Goal: Task Accomplishment & Management: Manage account settings

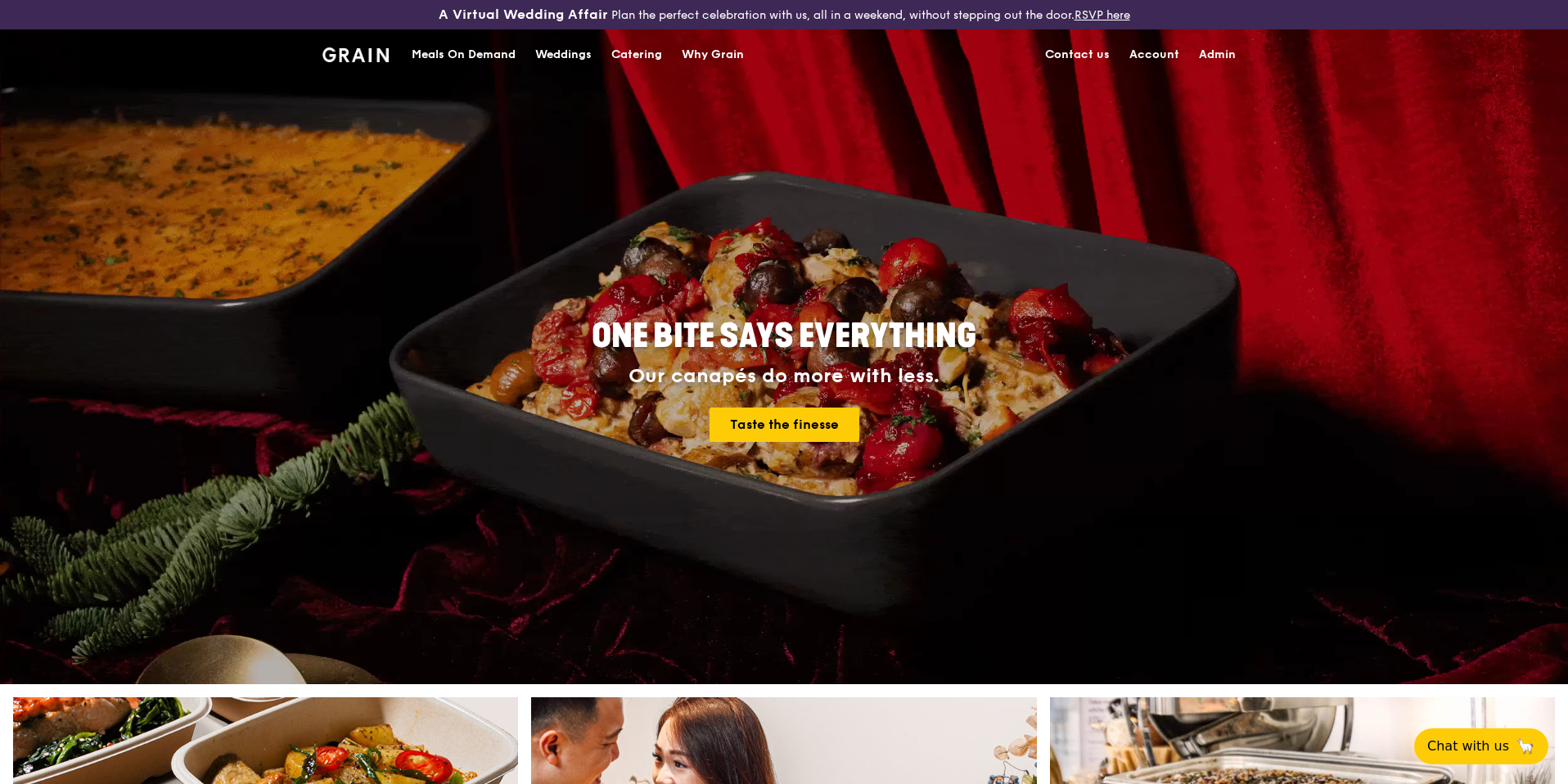
click at [634, 53] on div "Catering" at bounding box center [636, 55] width 51 height 49
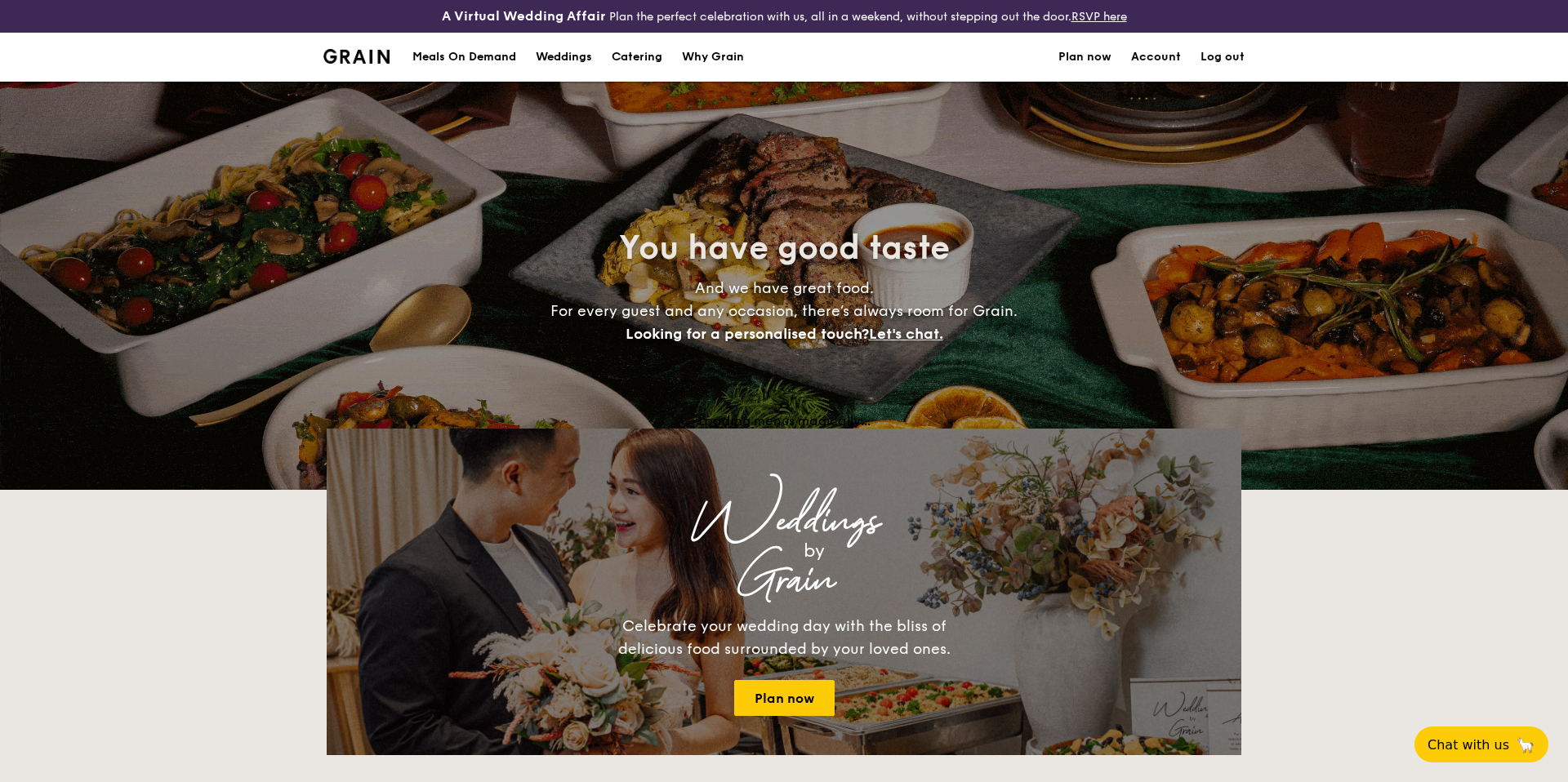
select select
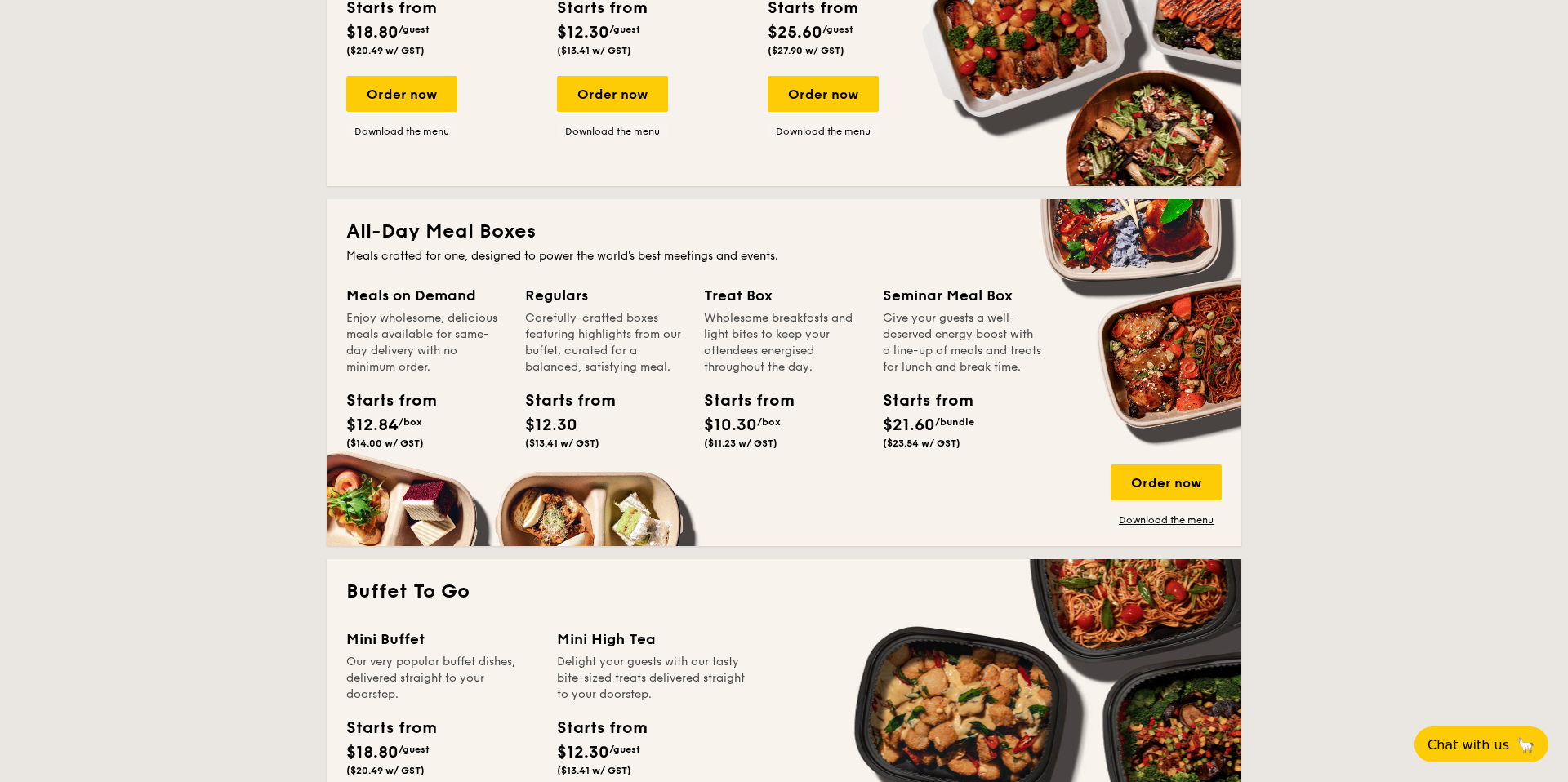
scroll to position [387, 0]
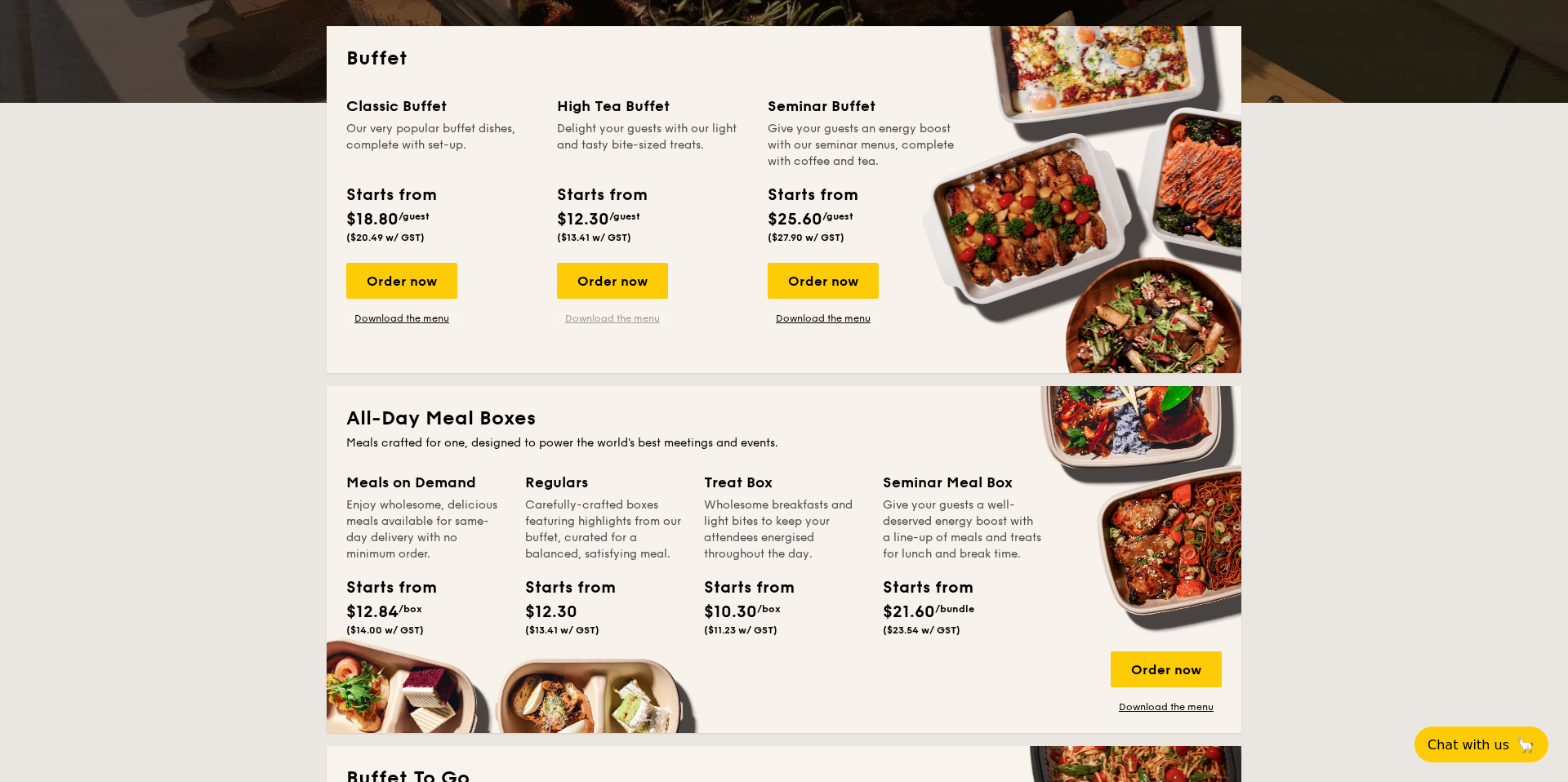
click at [607, 320] on link "Download the menu" at bounding box center [613, 318] width 111 height 13
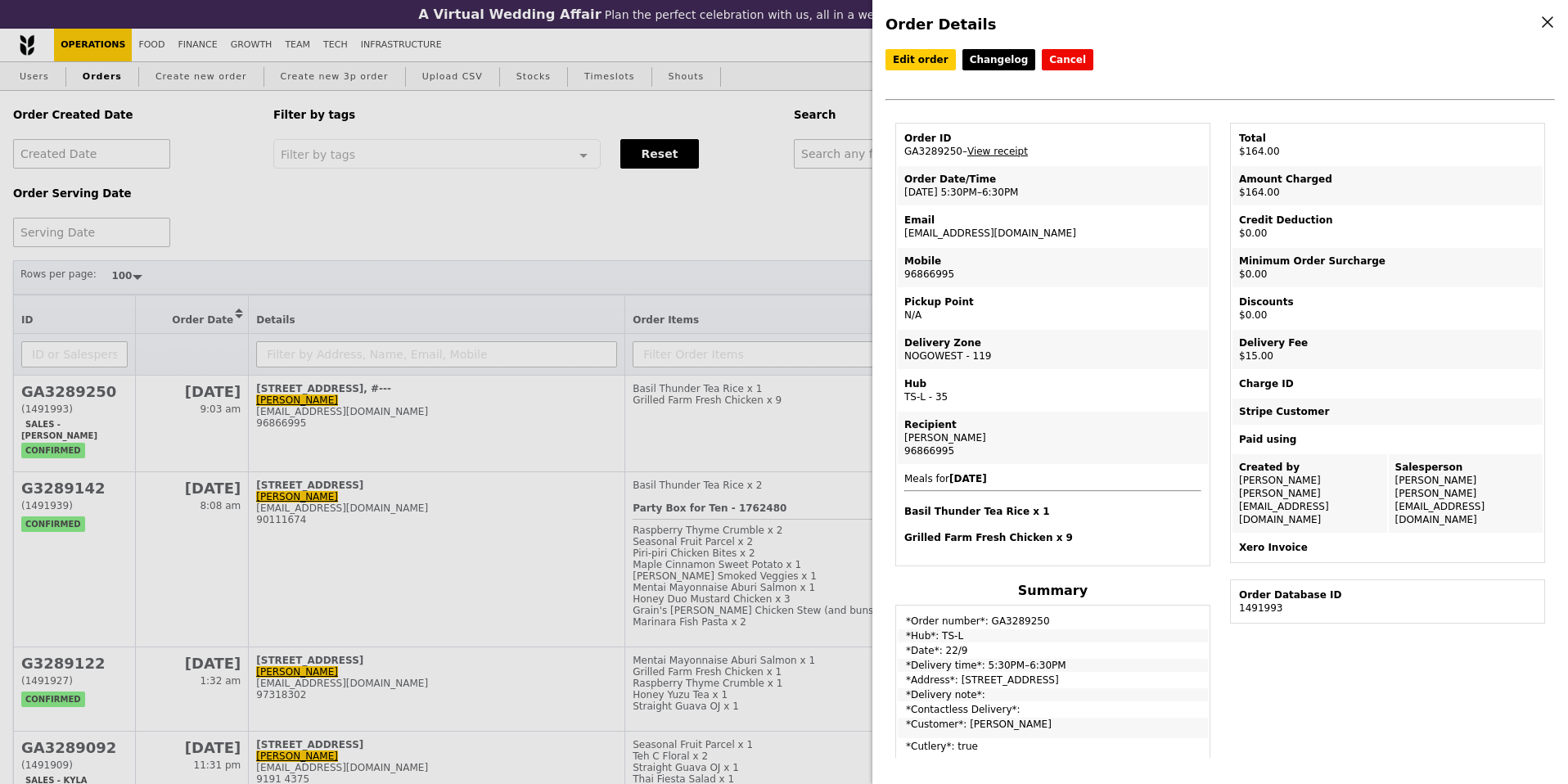
select select "100"
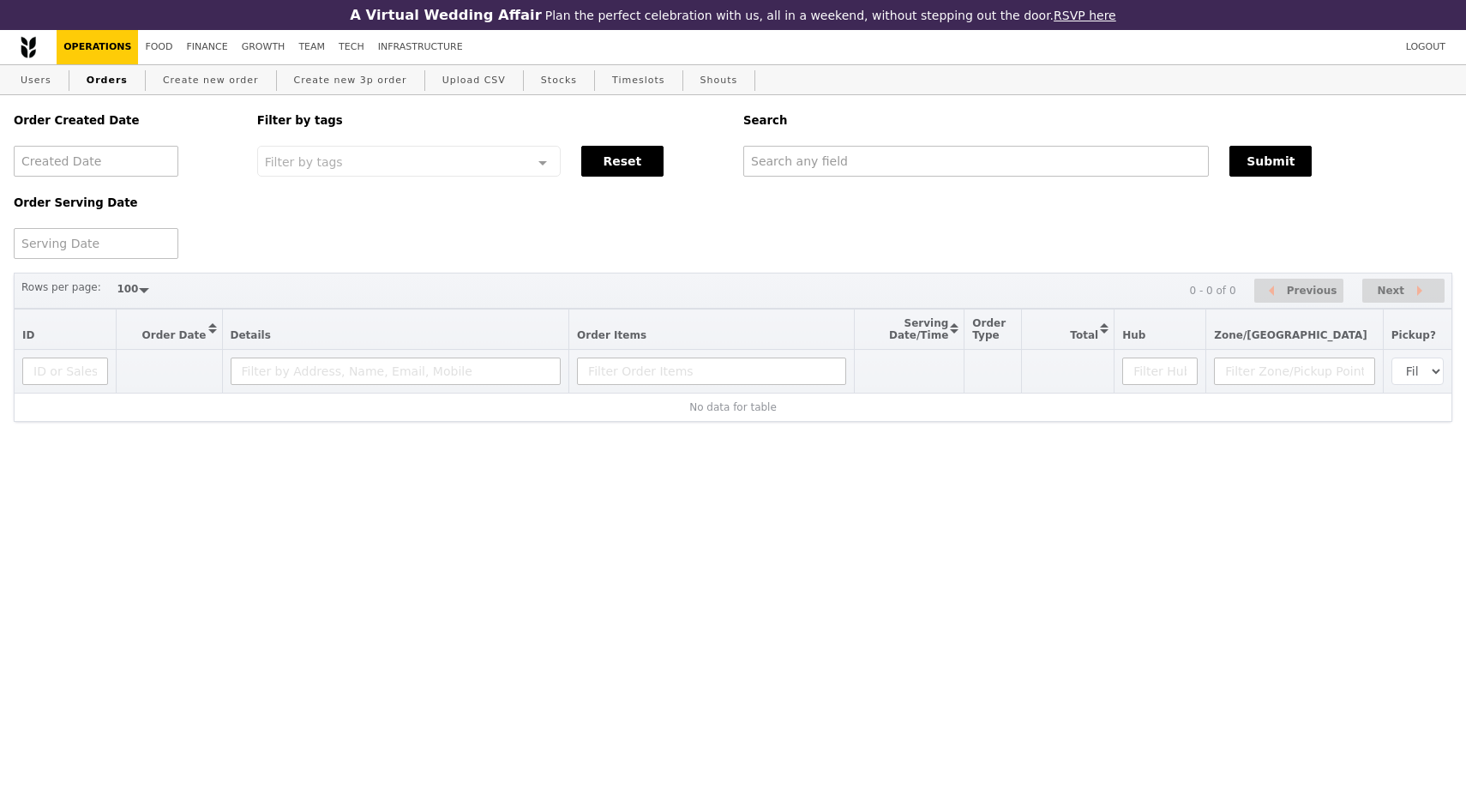
select select "100"
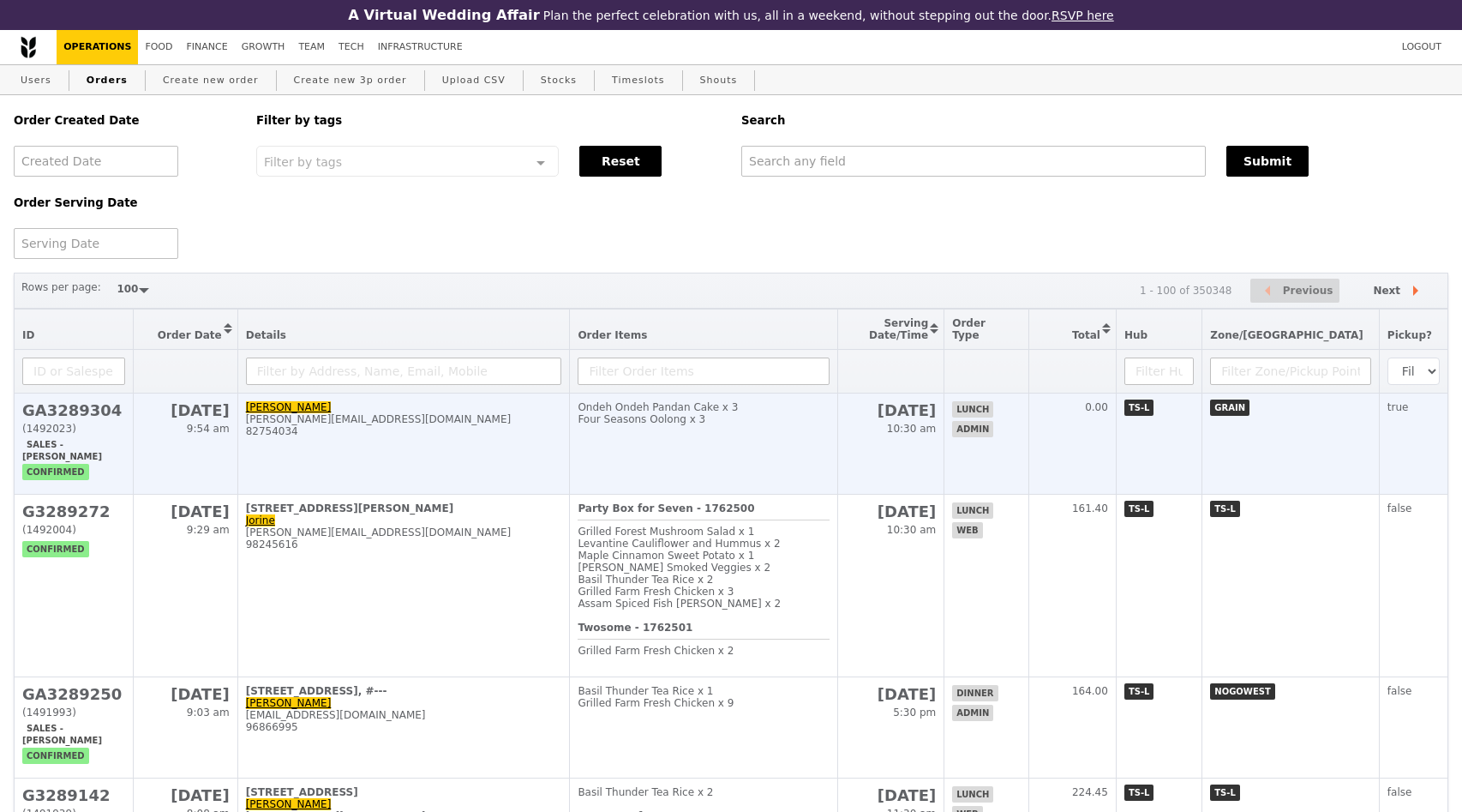
click at [72, 411] on h2 "GA3289304" at bounding box center [74, 409] width 103 height 18
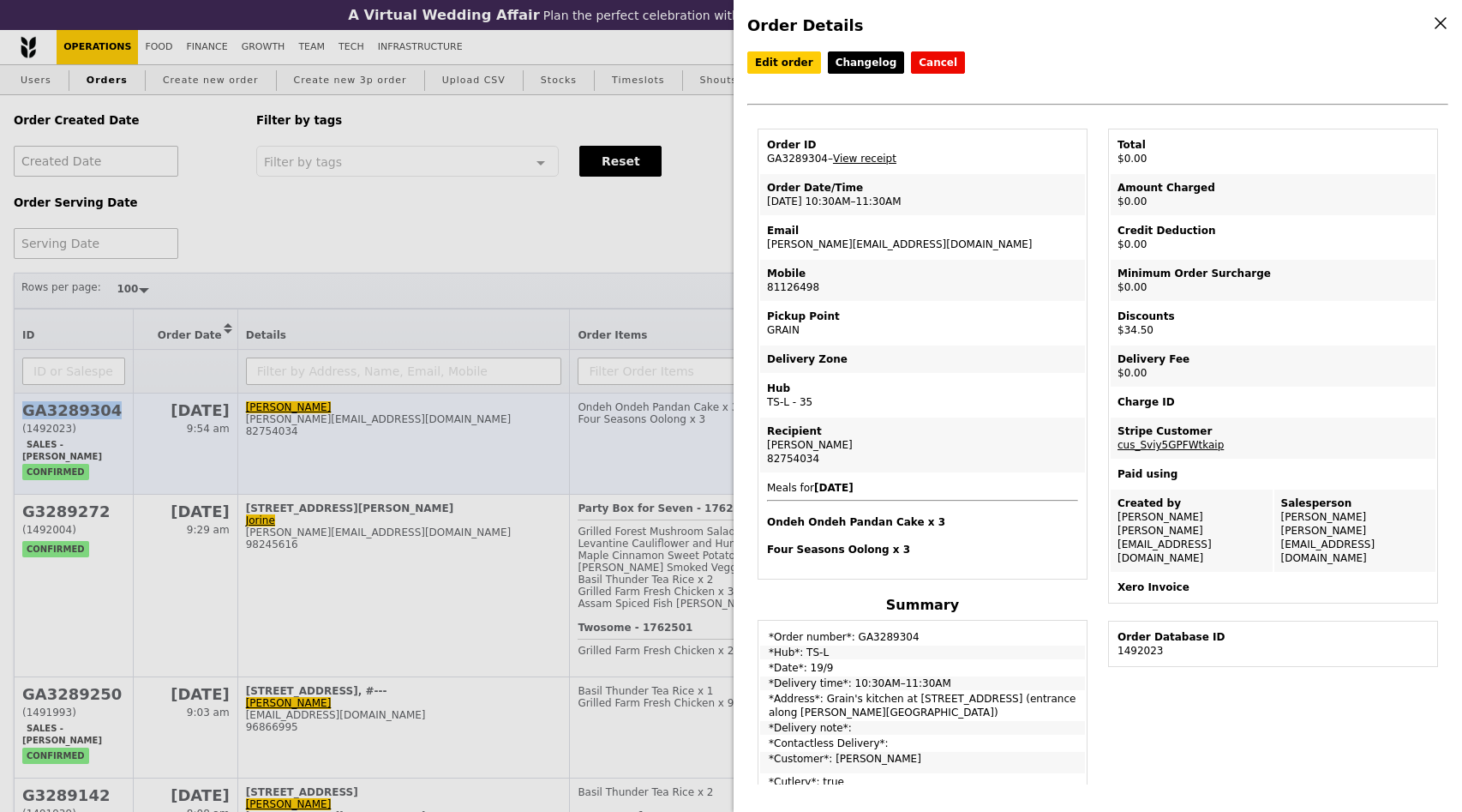
copy h2 "GA3289304"
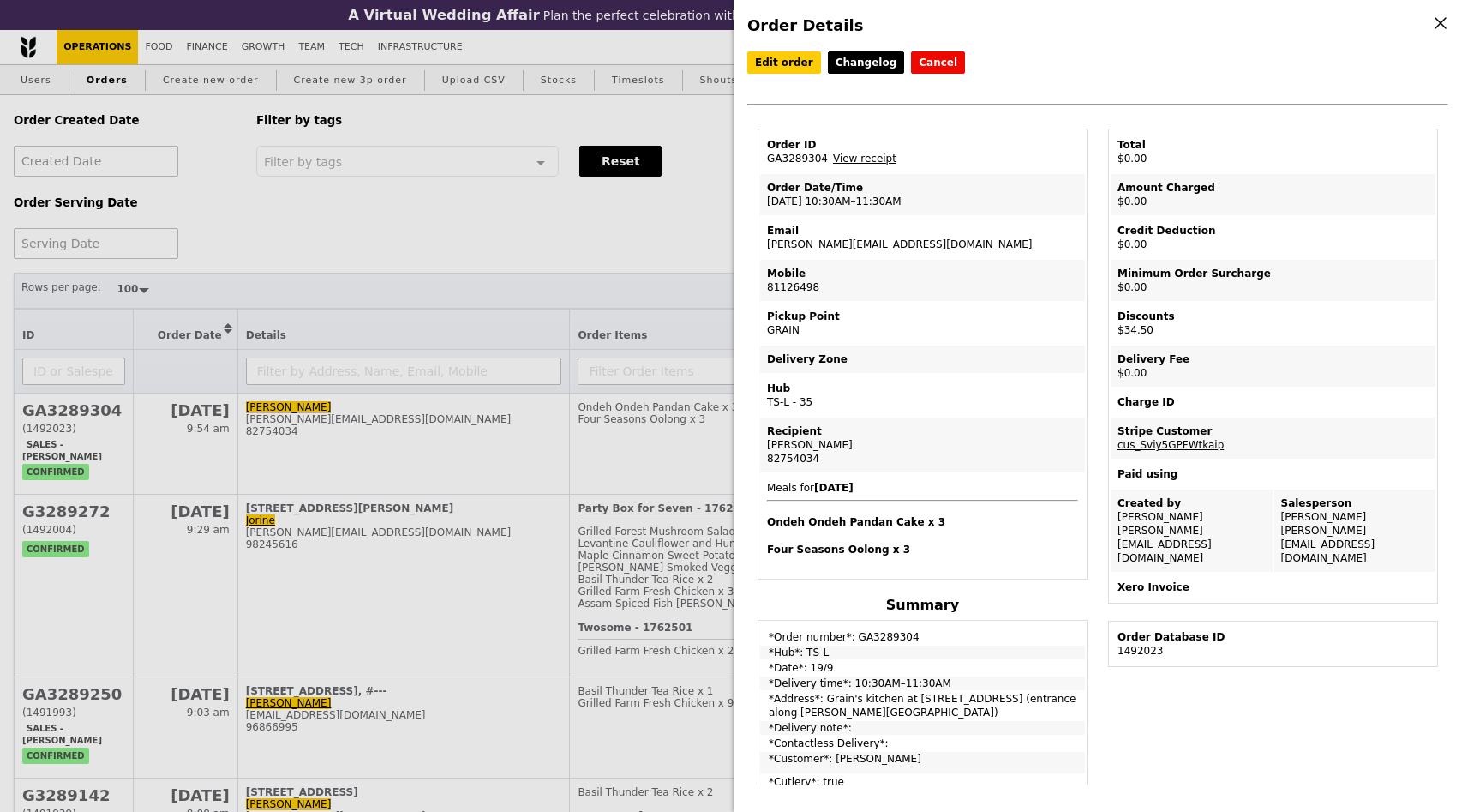
click at [540, 238] on div "Order Details Edit order Changelog Cancel Order ID GA3289304 – View receipt Ord…" at bounding box center [731, 406] width 1462 height 812
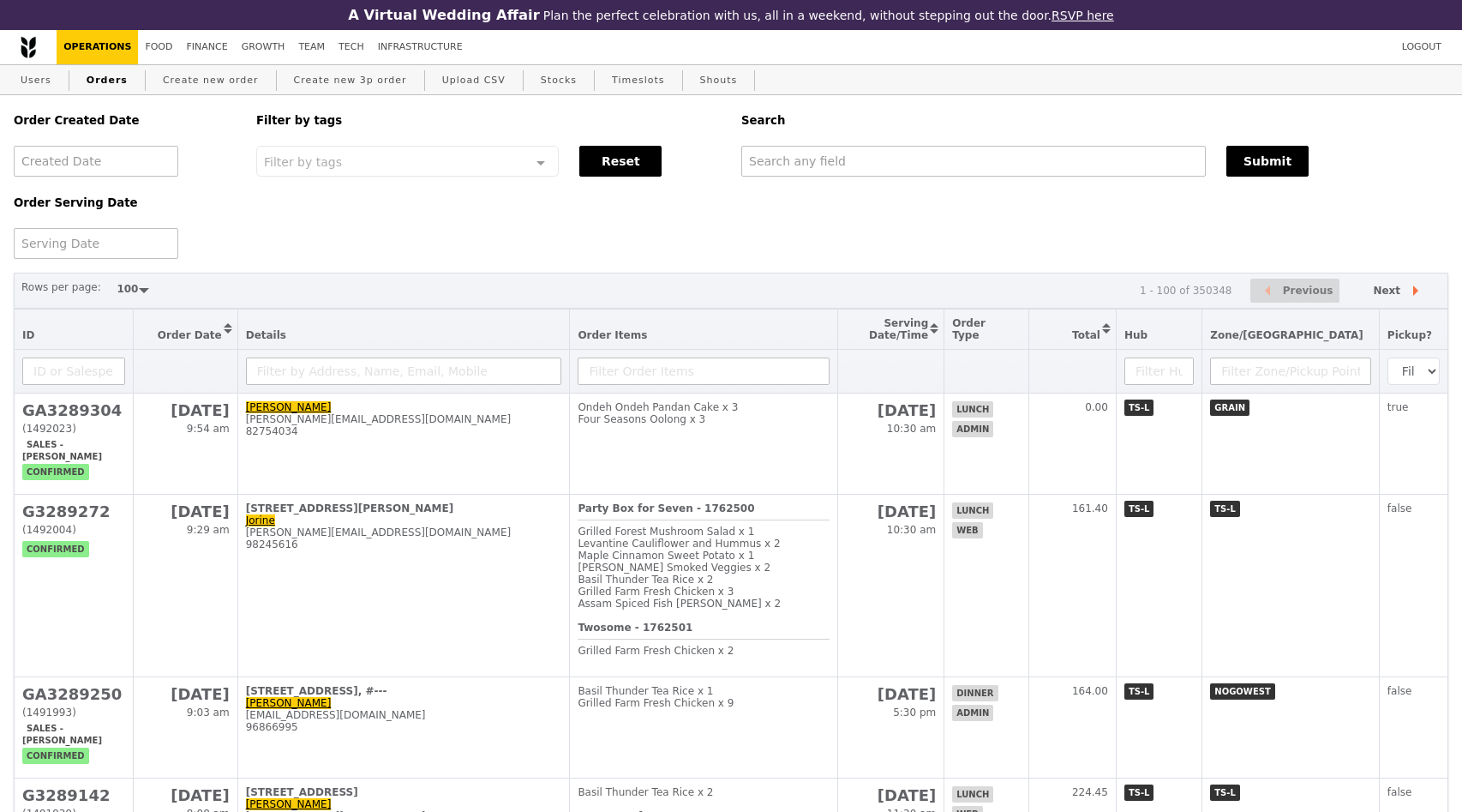
click at [1004, 223] on div "Order Created Date Order Serving Date Filter by tags Filter by tags Meal_Plan W…" at bounding box center [731, 177] width 1455 height 164
